Goal: Task Accomplishment & Management: Manage account settings

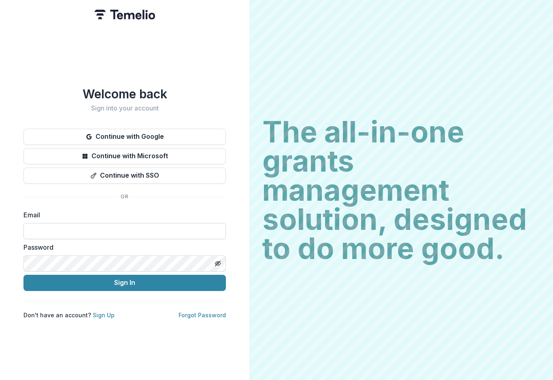
click at [126, 229] on input at bounding box center [124, 231] width 202 height 16
click at [174, 231] on input at bounding box center [124, 231] width 202 height 16
type input "**********"
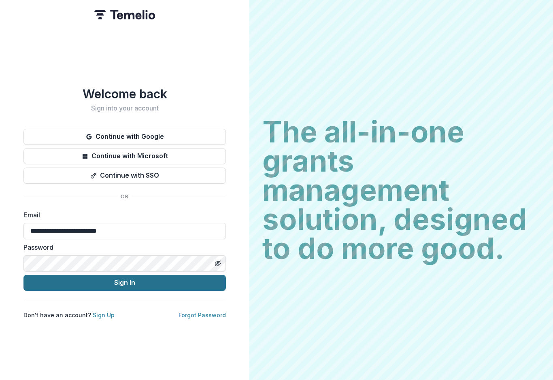
click at [173, 282] on button "Sign In" at bounding box center [124, 283] width 202 height 16
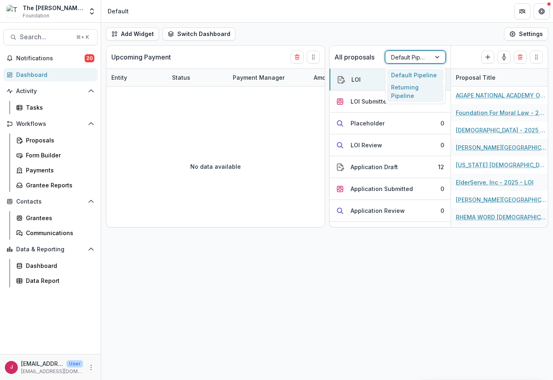
click at [417, 96] on div "Returning Pipeline" at bounding box center [415, 91] width 57 height 21
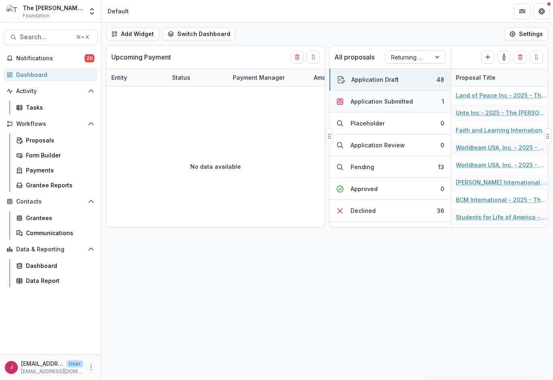
click at [419, 102] on button "Application Submitted 1" at bounding box center [389, 102] width 121 height 22
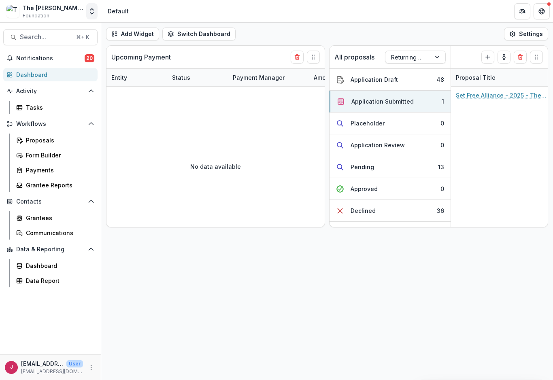
click at [93, 18] on button "Open entity switcher" at bounding box center [91, 11] width 11 height 16
click at [60, 34] on link "Admin Settings" at bounding box center [50, 31] width 97 height 13
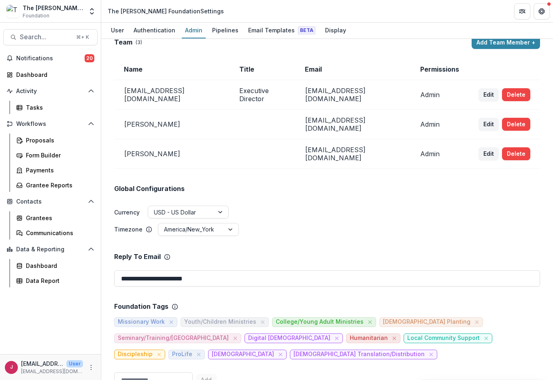
scroll to position [17, 0]
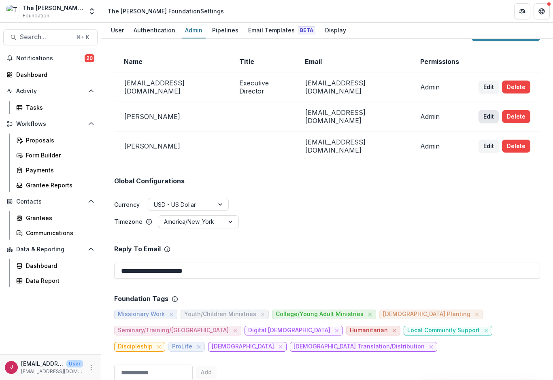
click at [486, 111] on button "Edit" at bounding box center [488, 116] width 20 height 13
select select "*****"
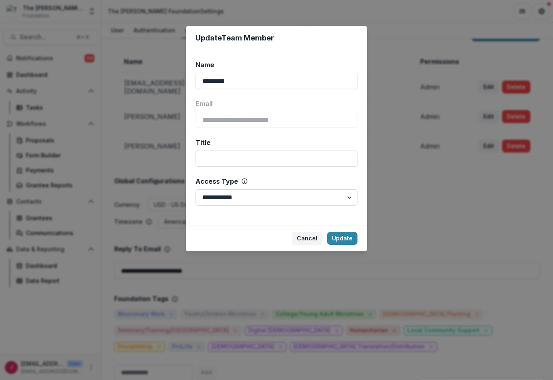
click at [350, 199] on select "**********" at bounding box center [276, 197] width 162 height 16
click at [306, 242] on button "Cancel" at bounding box center [307, 238] width 30 height 13
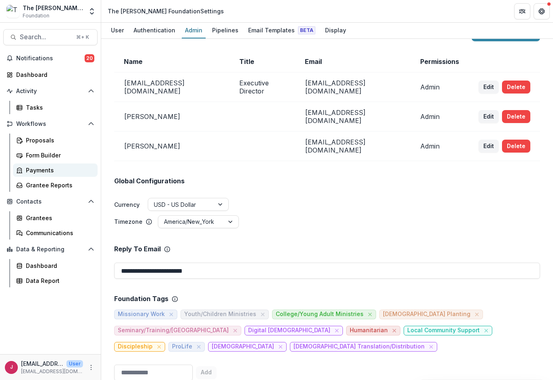
click at [49, 170] on div "Payments" at bounding box center [58, 170] width 65 height 8
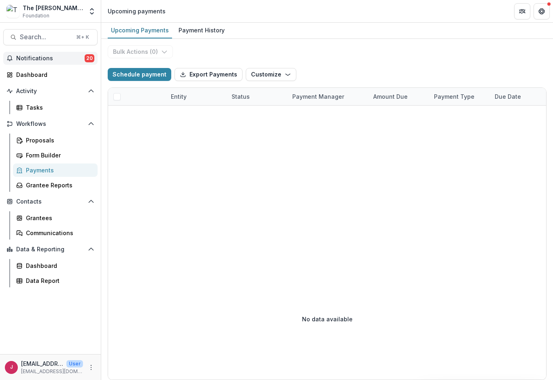
click at [67, 57] on span "Notifications" at bounding box center [50, 58] width 68 height 7
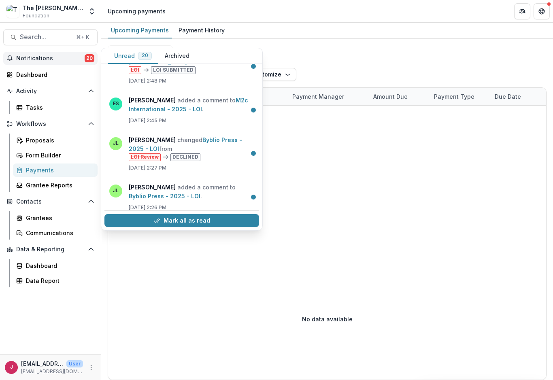
scroll to position [24, 0]
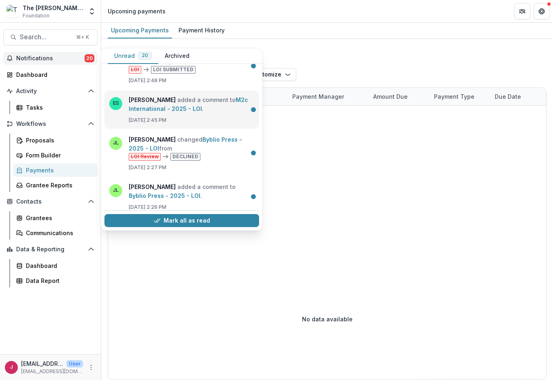
click at [199, 108] on link "M2c International - 2025 - LOI" at bounding box center [188, 104] width 119 height 16
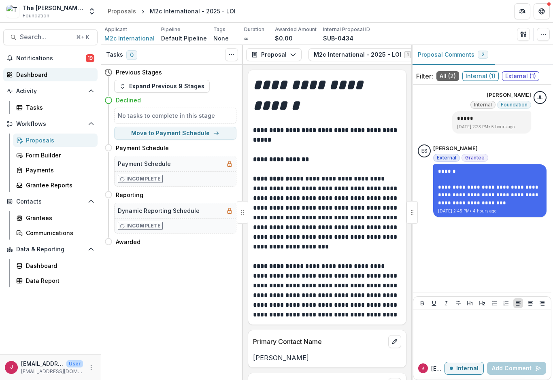
click at [38, 78] on div "Dashboard" at bounding box center [53, 74] width 75 height 8
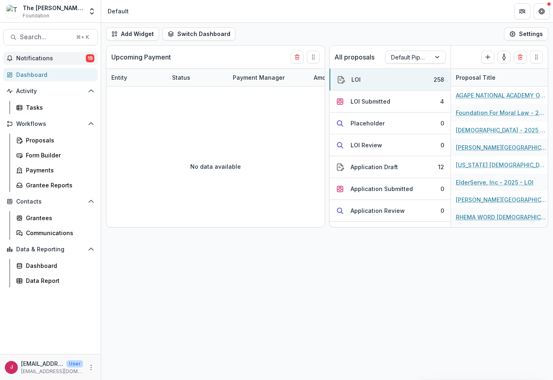
click at [68, 55] on span "Notifications" at bounding box center [51, 58] width 70 height 7
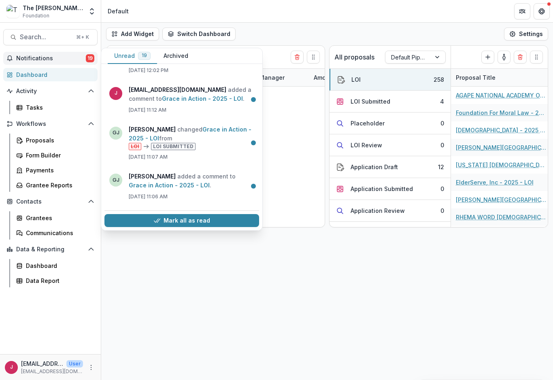
scroll to position [542, 0]
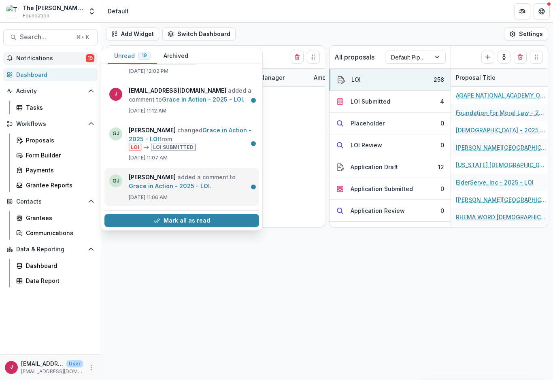
click at [181, 183] on link "Grace in Action - 2025 - LOI" at bounding box center [169, 186] width 81 height 7
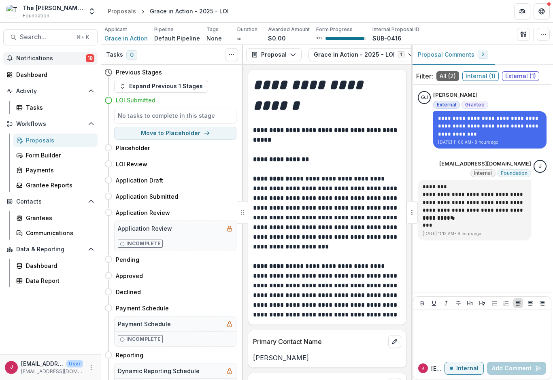
click at [55, 59] on span "Notifications" at bounding box center [51, 58] width 70 height 7
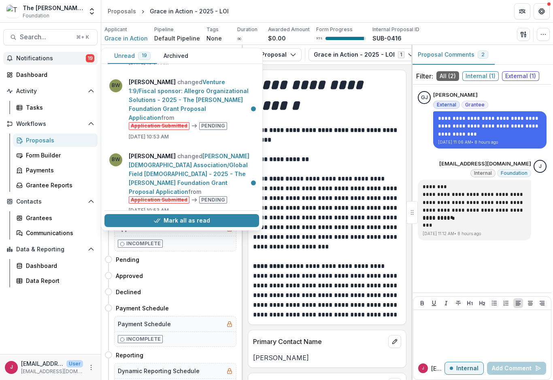
scroll to position [784, 0]
click at [223, 222] on button "Mark all as read" at bounding box center [181, 220] width 155 height 13
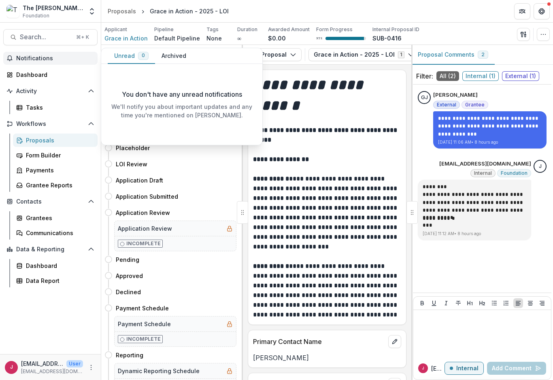
scroll to position [0, 0]
click at [452, 28] on div "Applicant Grace in Action Pipeline Default Pipeline Tags None All tags Duration…" at bounding box center [326, 34] width 445 height 17
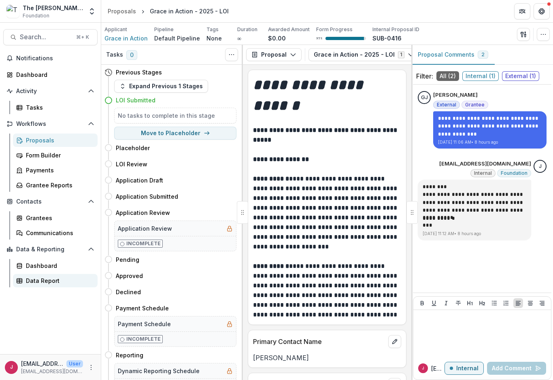
click at [49, 281] on div "Data Report" at bounding box center [58, 280] width 65 height 8
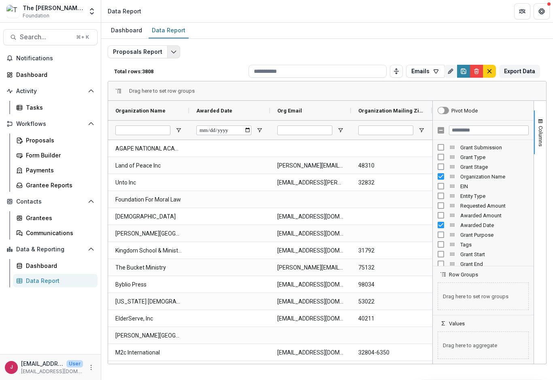
click at [172, 53] on icon "Edit selected report" at bounding box center [173, 52] width 6 height 6
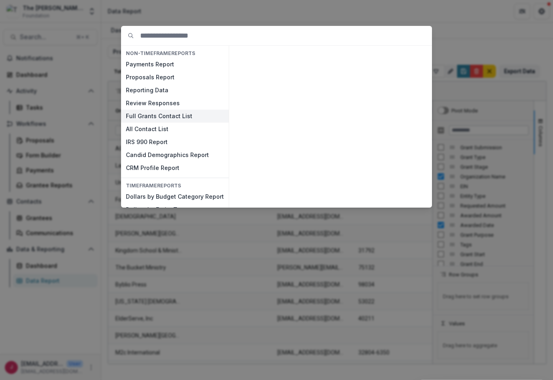
click at [180, 117] on button "Full Grants Contact List" at bounding box center [175, 116] width 108 height 13
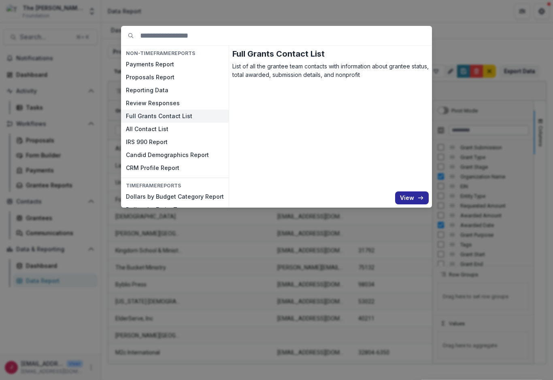
click at [412, 199] on button "View" at bounding box center [412, 197] width 34 height 13
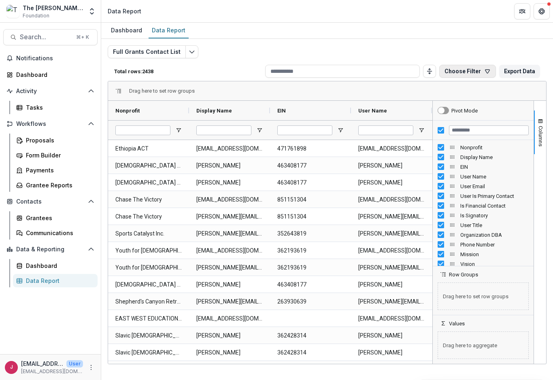
click at [476, 72] on button "Choose Filter" at bounding box center [467, 71] width 57 height 13
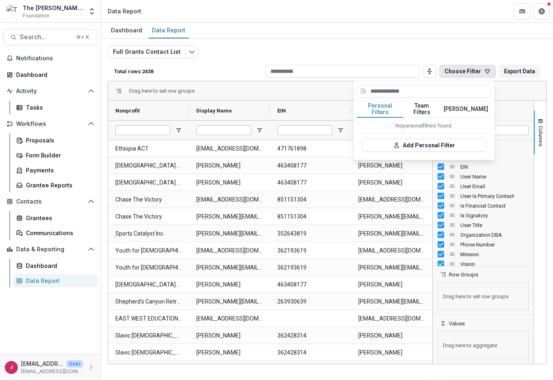
click at [432, 55] on div "Full Grants Contact List Total rows: 2438 Choose Filter Personal Filters Team F…" at bounding box center [327, 194] width 439 height 299
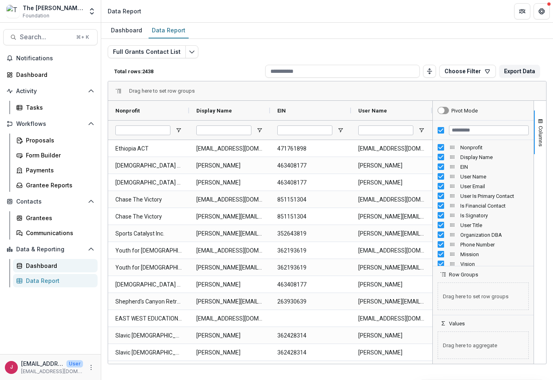
click at [56, 265] on div "Dashboard" at bounding box center [58, 265] width 65 height 8
